Goal: Information Seeking & Learning: Learn about a topic

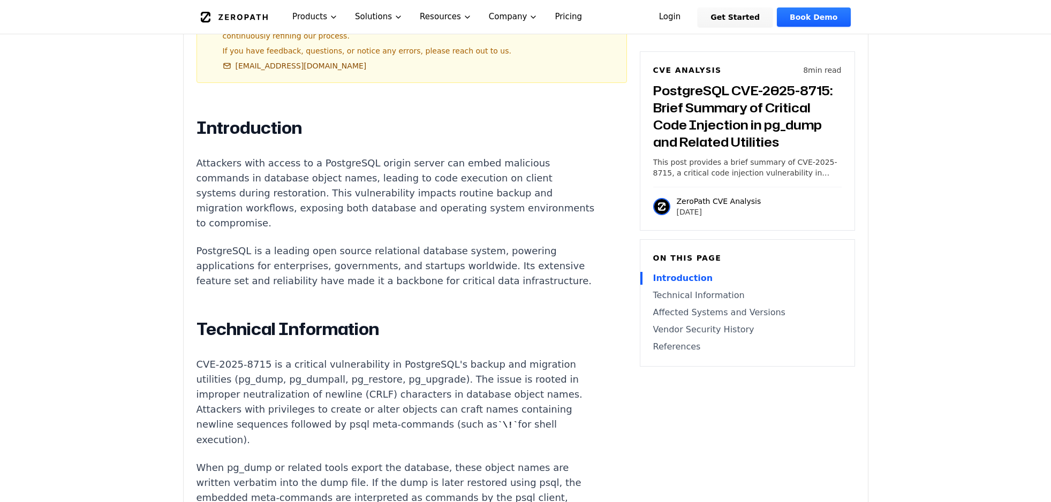
scroll to position [643, 0]
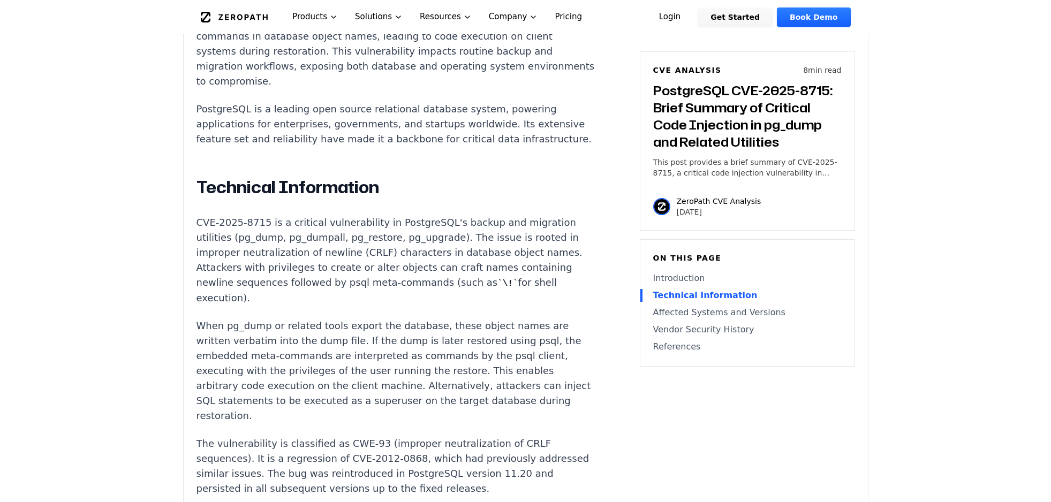
scroll to position [803, 0]
